Goal: Navigation & Orientation: Find specific page/section

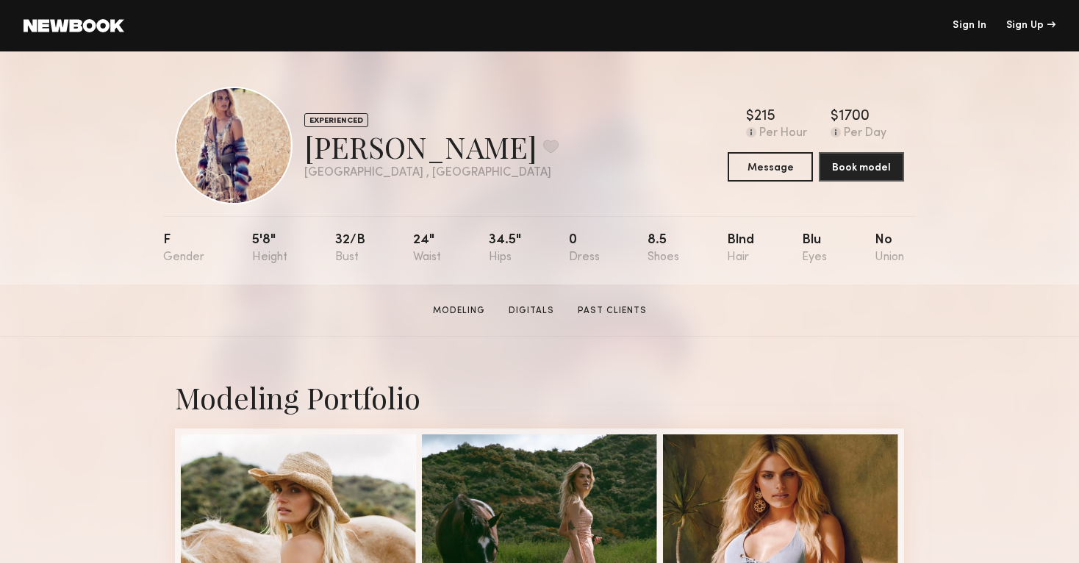
click at [977, 26] on link "Sign In" at bounding box center [969, 26] width 34 height 10
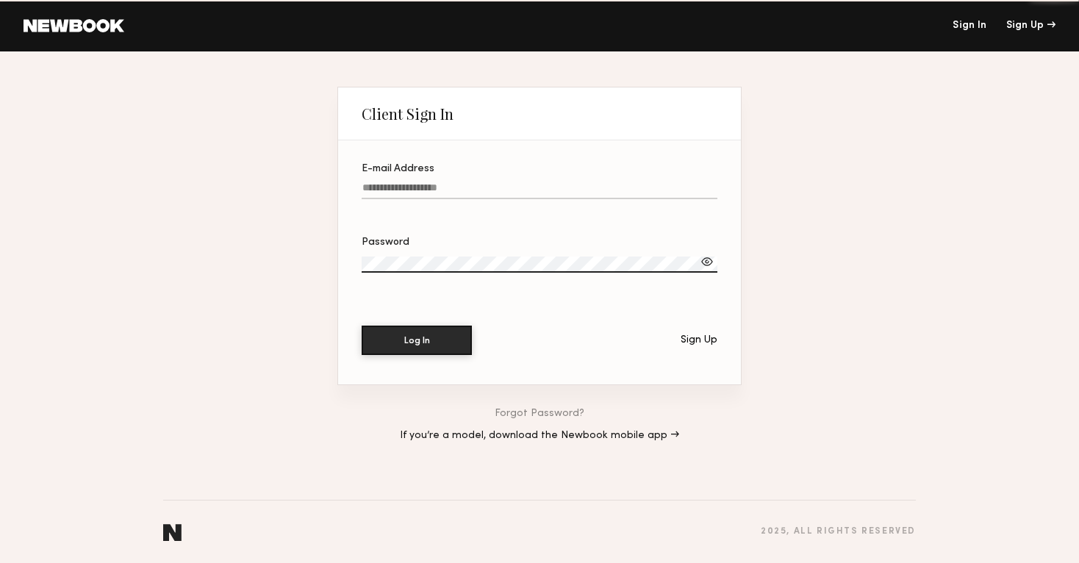
type input "**********"
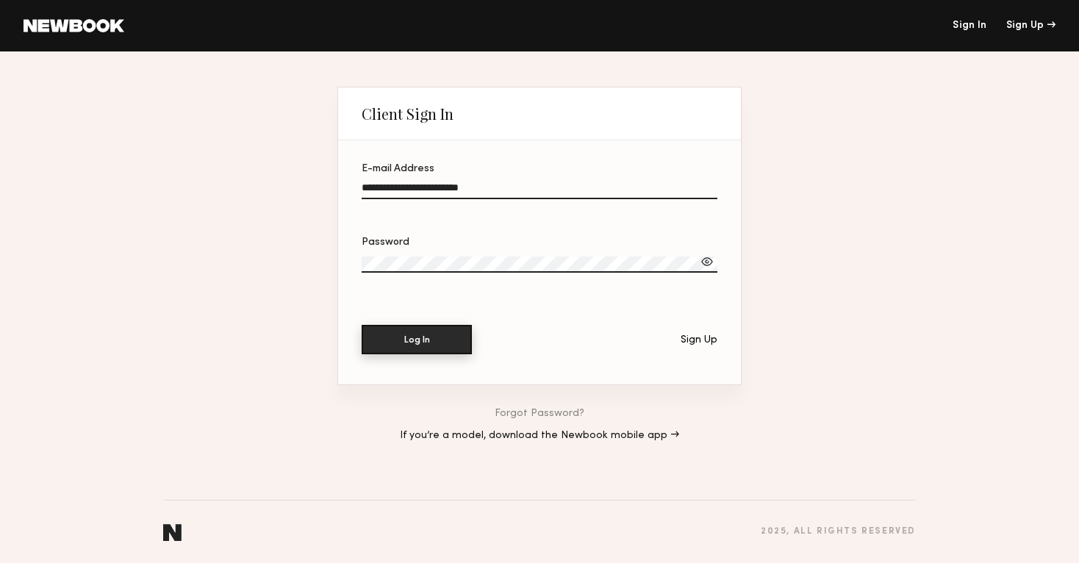
click at [440, 351] on button "Log In" at bounding box center [417, 339] width 110 height 29
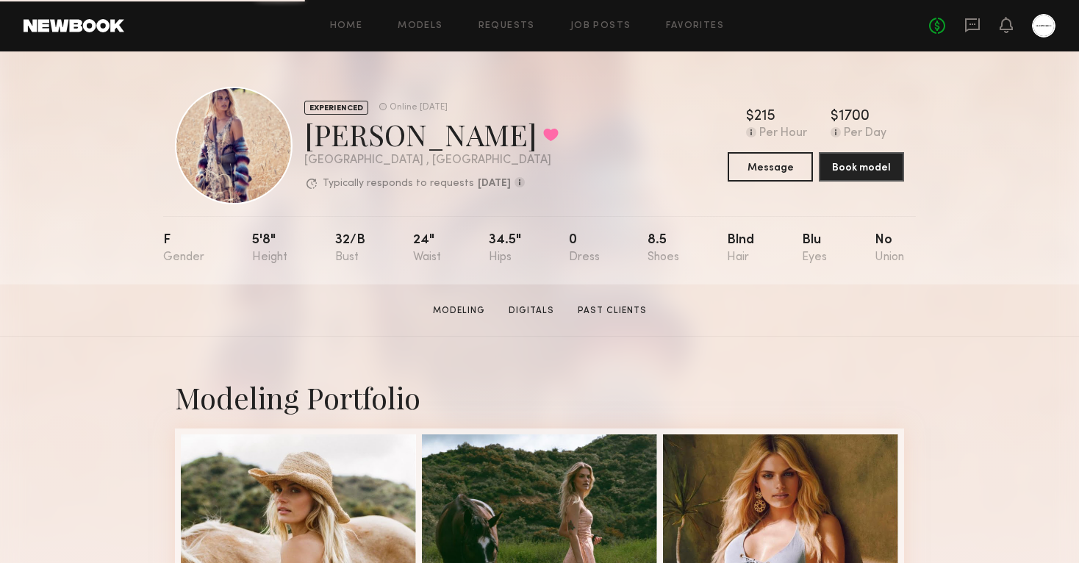
click at [699, 18] on div "Home Models Requests Job Posts Favorites Sign Out No fees up to $5,000" at bounding box center [589, 26] width 931 height 24
click at [697, 21] on link "Favorites" at bounding box center [695, 26] width 58 height 10
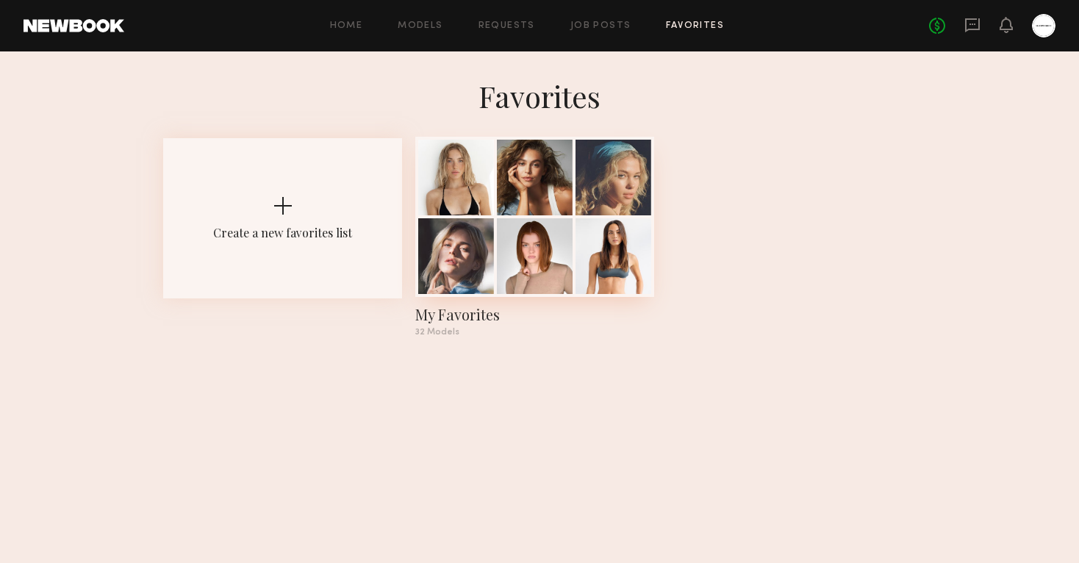
click at [498, 218] on div at bounding box center [534, 217] width 239 height 160
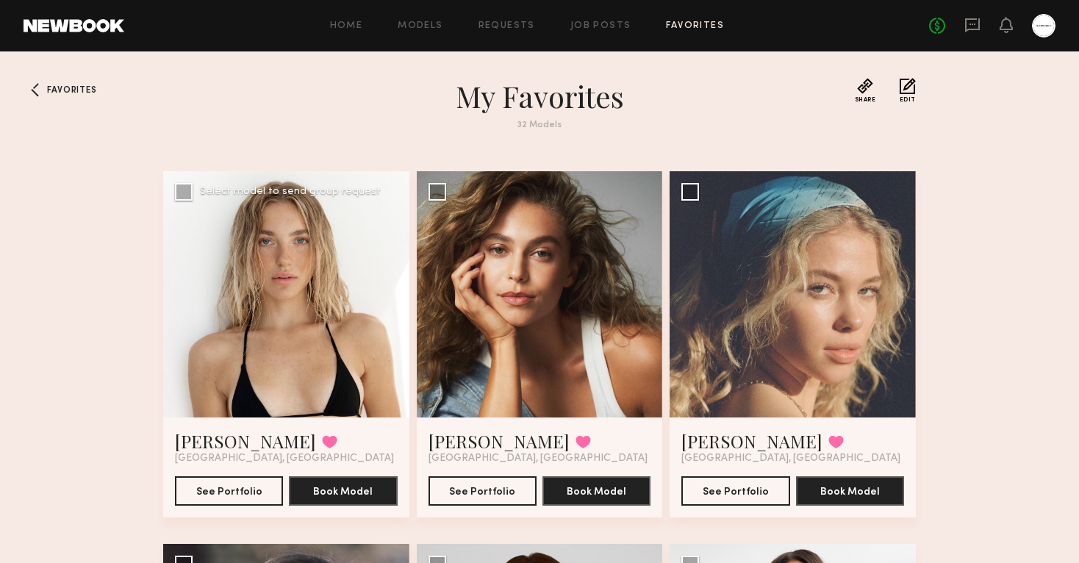
click at [261, 351] on div at bounding box center [286, 294] width 246 height 246
click at [234, 491] on button "See Portfolio" at bounding box center [229, 489] width 108 height 29
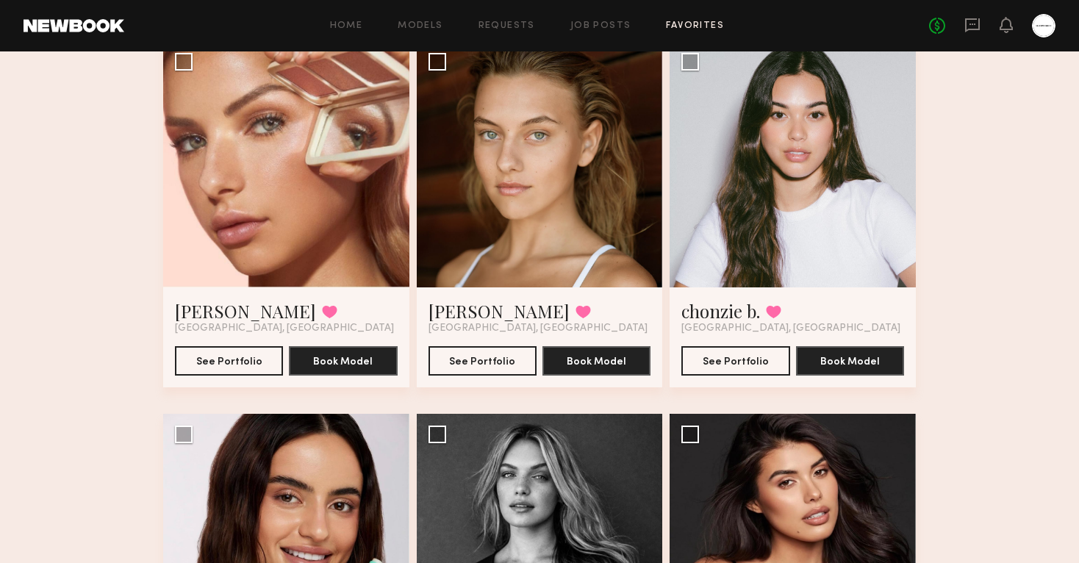
scroll to position [3119, 0]
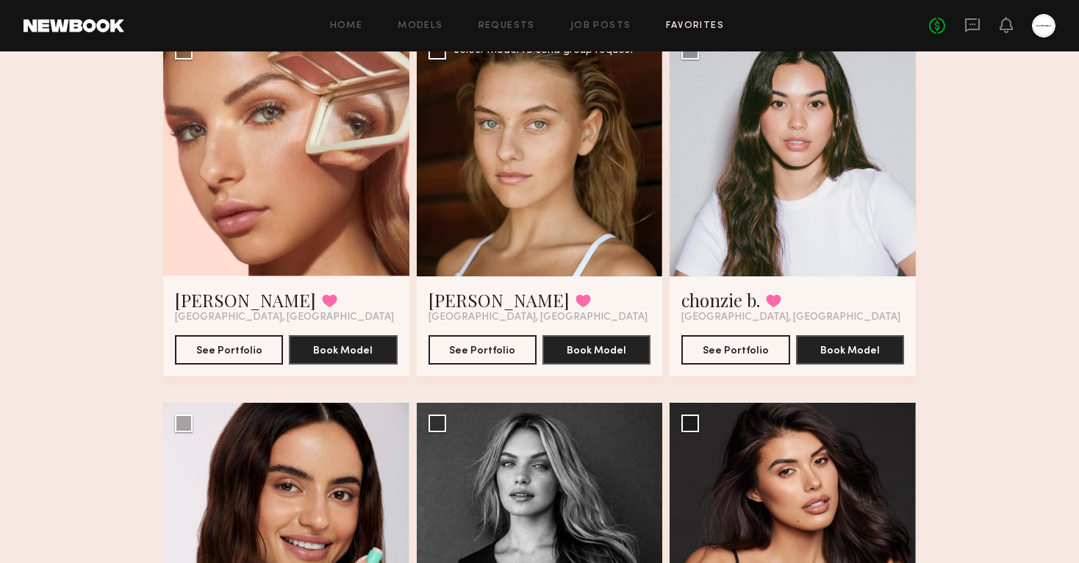
click at [470, 243] on div at bounding box center [540, 153] width 246 height 246
click at [465, 342] on button "See Portfolio" at bounding box center [482, 348] width 108 height 29
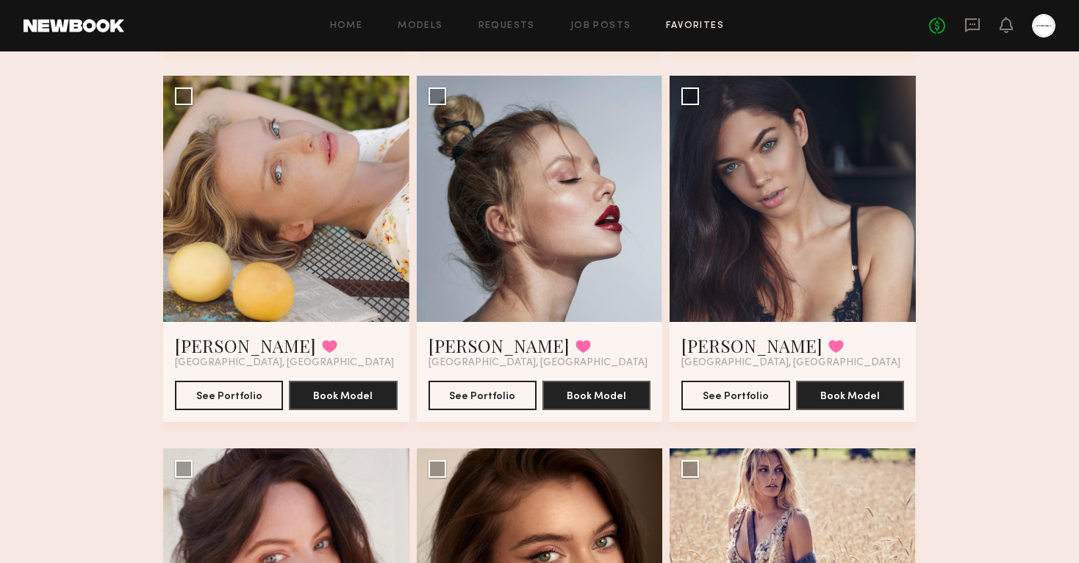
scroll to position [0, 0]
